Goal: Task Accomplishment & Management: Use online tool/utility

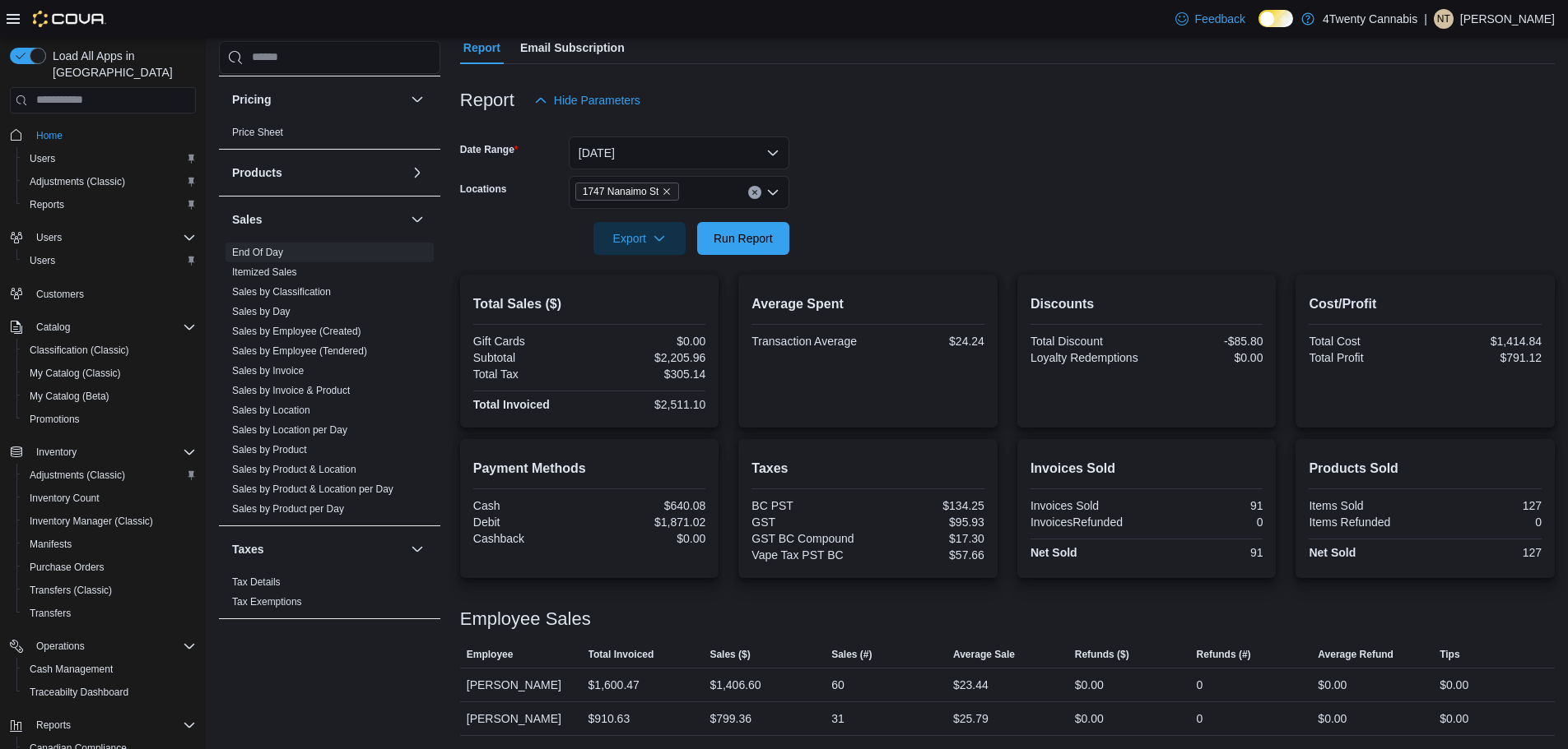
scroll to position [19, 0]
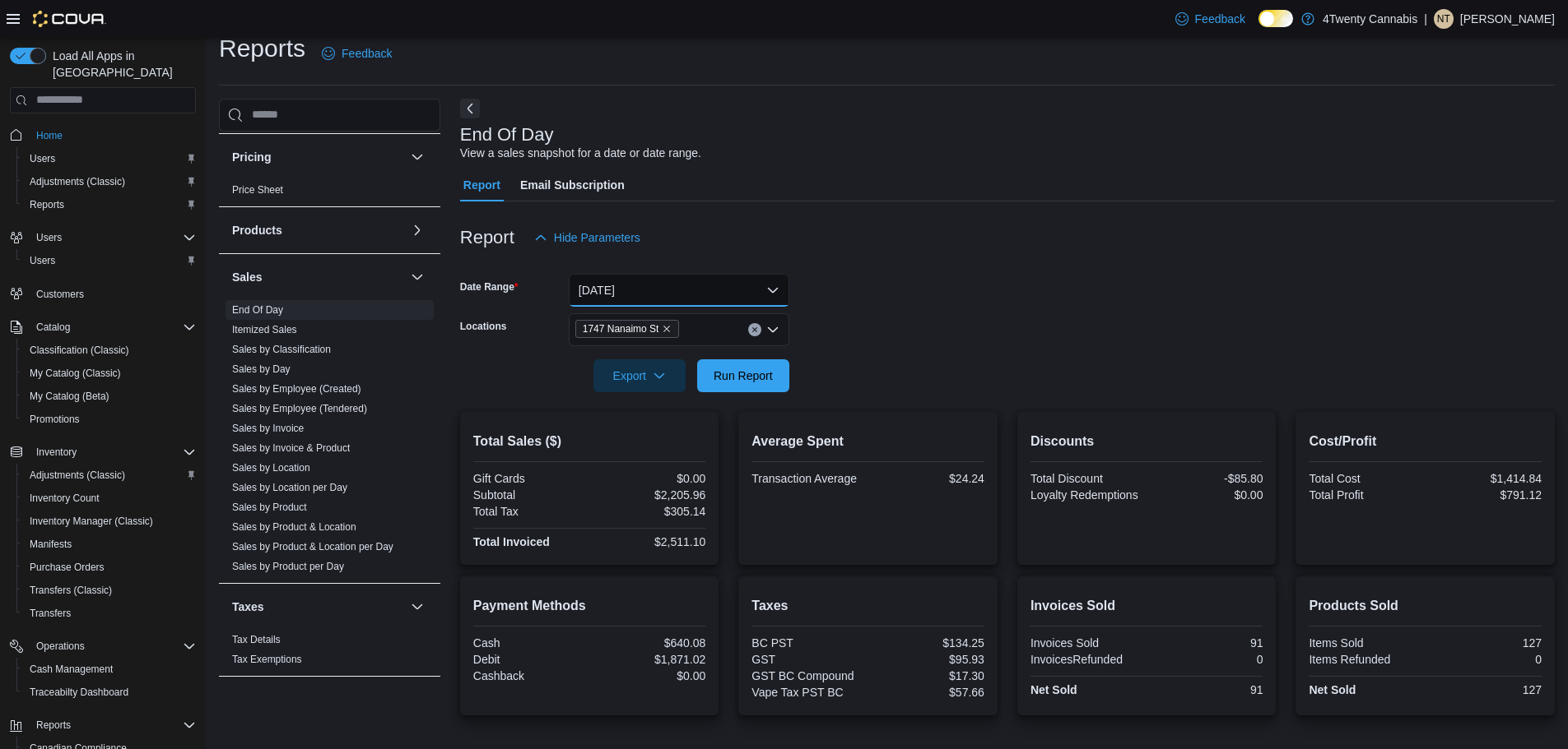
click at [653, 283] on button "Today" at bounding box center [679, 290] width 221 height 33
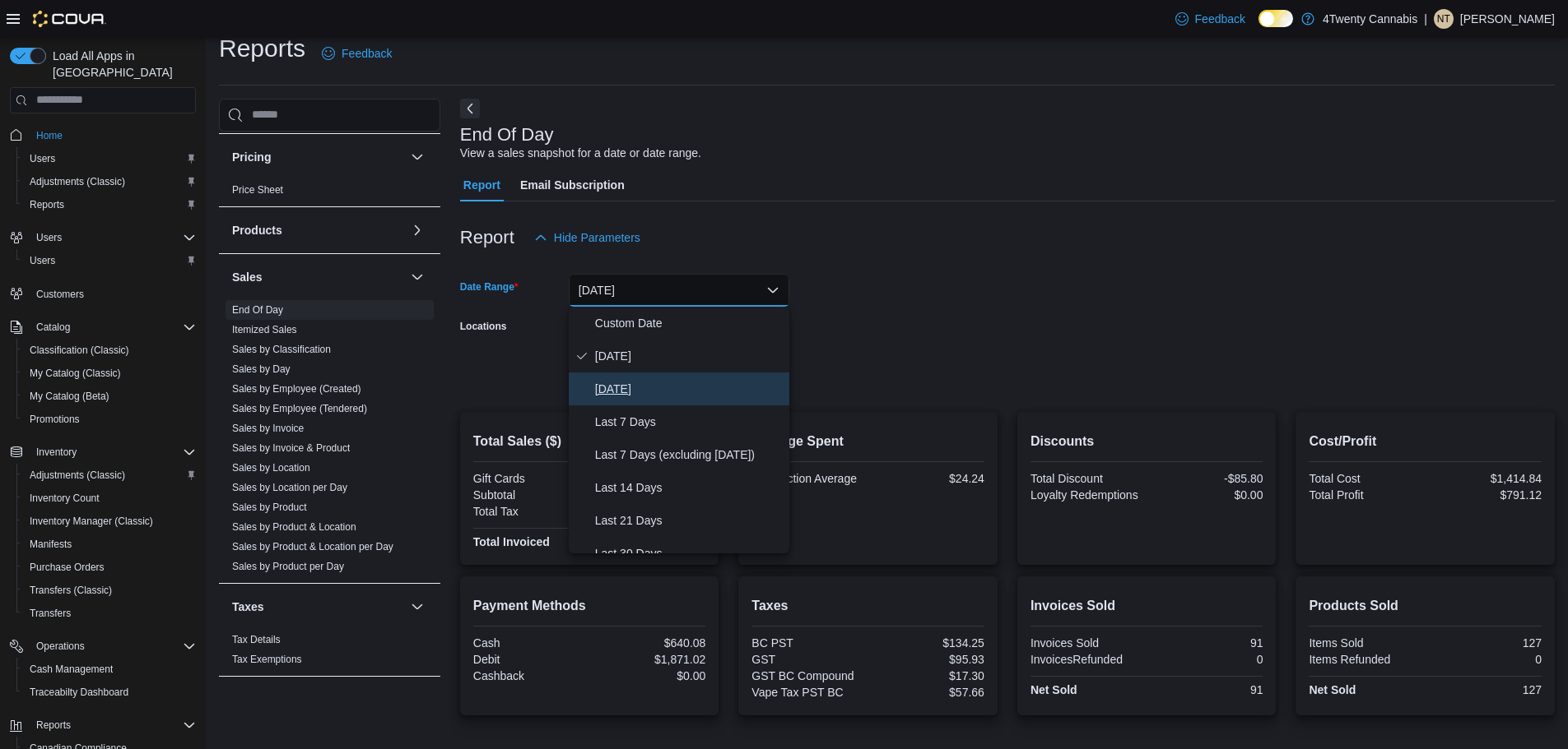
click at [687, 384] on span "Yesterday" at bounding box center [688, 389] width 188 height 20
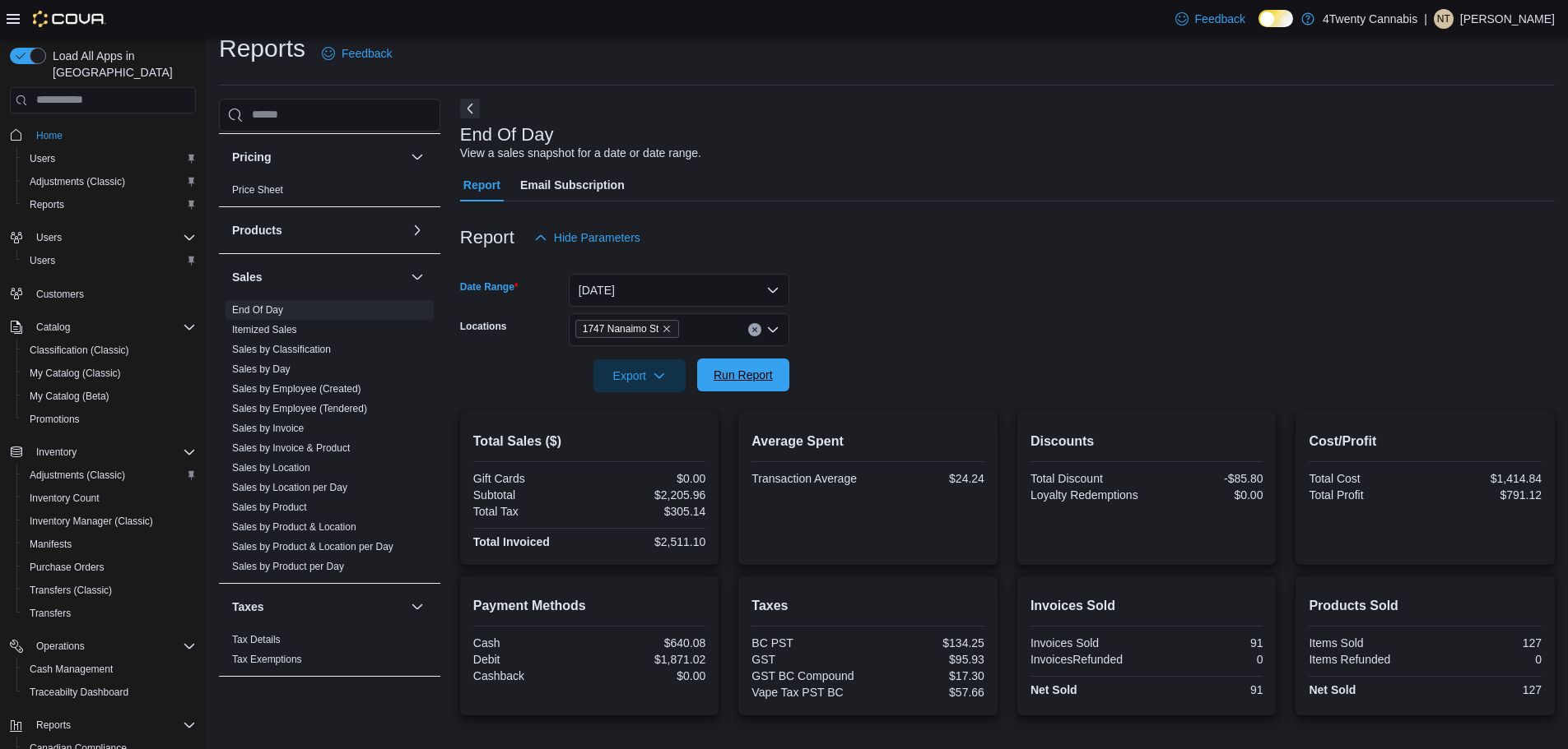
click at [771, 383] on span "Run Report" at bounding box center [743, 375] width 73 height 33
